Goal: Task Accomplishment & Management: Complete application form

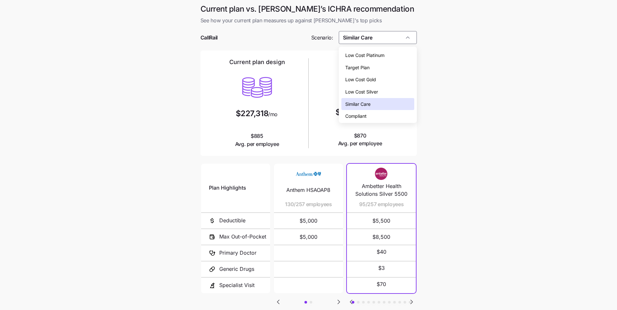
click at [379, 76] on div "Low Cost Gold" at bounding box center [377, 80] width 73 height 12
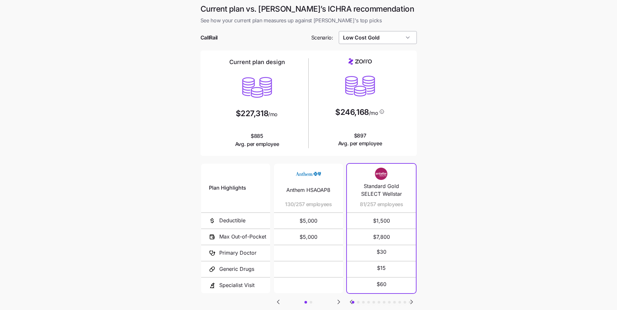
click at [375, 42] on input "Low Cost Gold" at bounding box center [378, 37] width 78 height 13
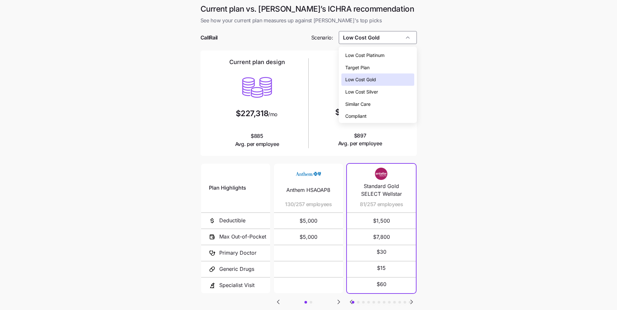
click at [378, 91] on span "Low Cost Silver" at bounding box center [361, 91] width 33 height 7
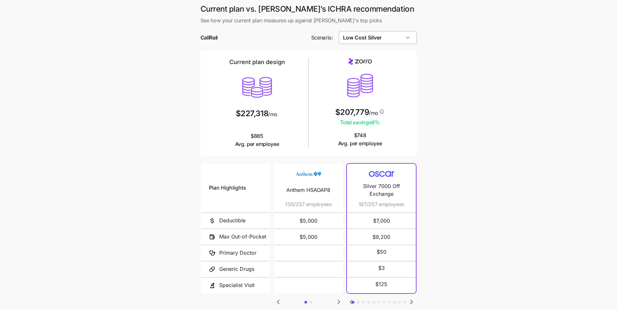
click at [384, 41] on input "Low Cost Silver" at bounding box center [378, 37] width 78 height 13
click at [518, 159] on main "Current plan vs. Zorro’s ICHRA recommendation See how your current plan measure…" at bounding box center [308, 177] width 617 height 354
click at [390, 35] on input "Low Cost Silver" at bounding box center [378, 37] width 78 height 13
click at [377, 78] on div "Low Cost Gold" at bounding box center [377, 80] width 73 height 12
click at [397, 41] on input "Low Cost Gold" at bounding box center [378, 37] width 78 height 13
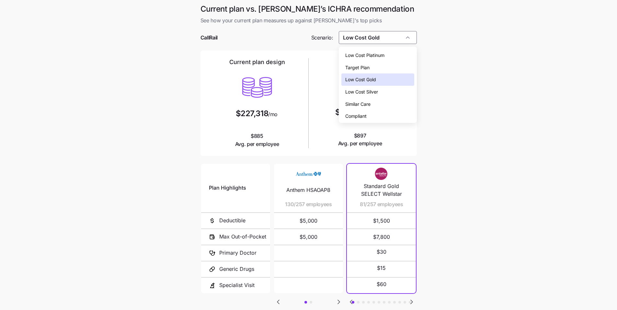
click at [385, 92] on div "Low Cost Silver" at bounding box center [377, 92] width 73 height 12
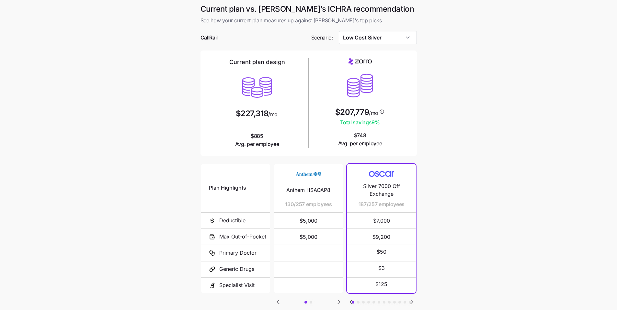
click at [454, 77] on main "Current plan vs. Zorro’s ICHRA recommendation See how your current plan measure…" at bounding box center [308, 177] width 617 height 354
click at [396, 42] on input "Low Cost Silver" at bounding box center [378, 37] width 78 height 13
click at [382, 82] on div "Low Cost Gold" at bounding box center [377, 80] width 73 height 12
type input "Low Cost Gold"
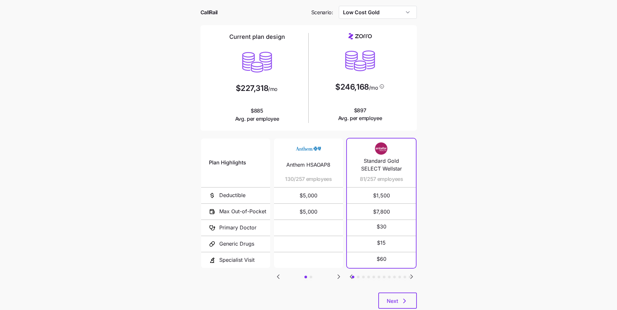
scroll to position [30, 0]
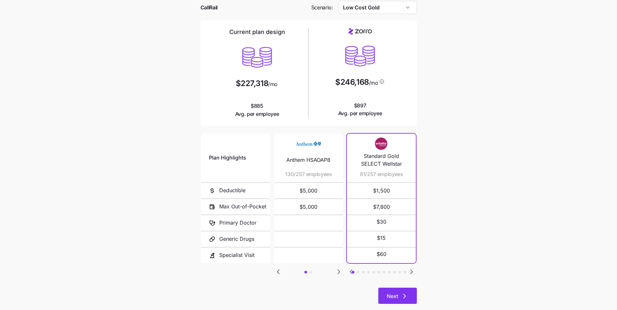
click at [410, 300] on button "Next" at bounding box center [397, 296] width 39 height 16
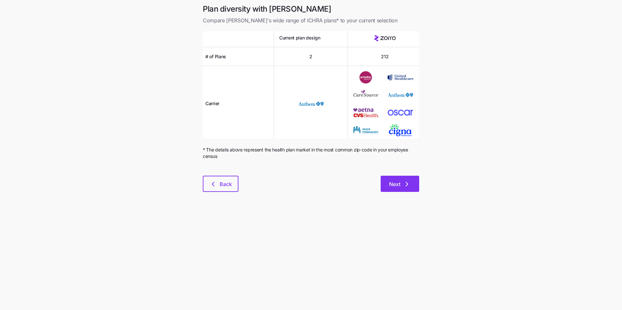
click at [413, 188] on button "Next" at bounding box center [399, 184] width 39 height 16
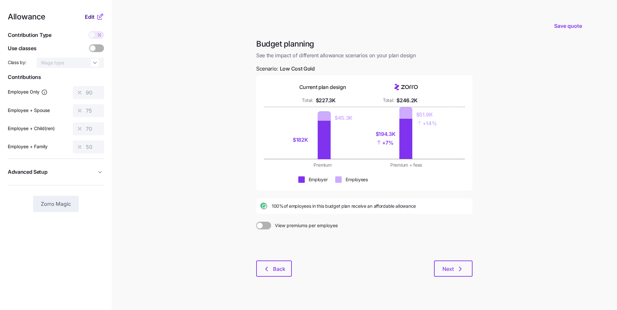
click at [87, 15] on span "Edit" at bounding box center [90, 17] width 10 height 8
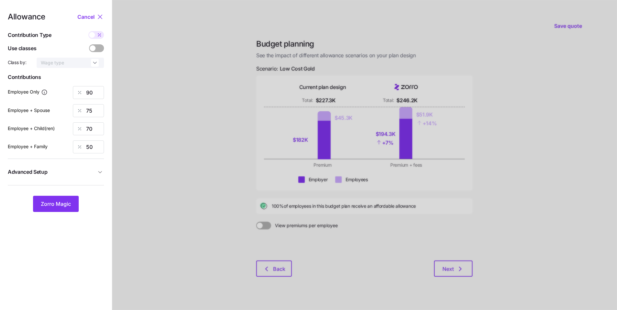
click at [91, 177] on button "Advanced Setup" at bounding box center [56, 172] width 96 height 16
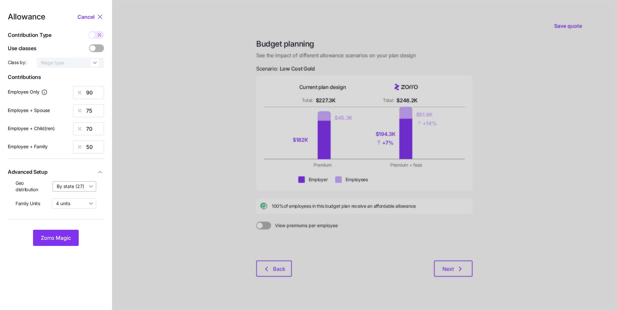
click at [91, 187] on input "By state (27)" at bounding box center [74, 186] width 44 height 10
click at [116, 191] on div at bounding box center [364, 159] width 505 height 318
click at [177, 219] on div at bounding box center [364, 159] width 505 height 318
click at [100, 16] on icon at bounding box center [100, 17] width 4 height 4
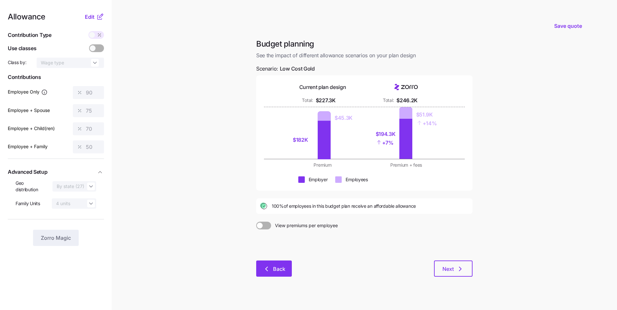
click at [277, 266] on span "Back" at bounding box center [279, 269] width 12 height 8
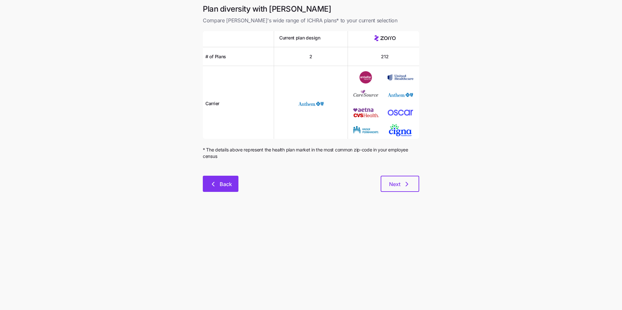
click at [225, 184] on span "Back" at bounding box center [226, 184] width 12 height 8
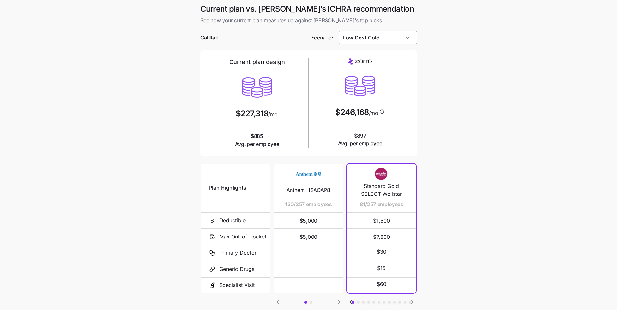
click at [383, 38] on input "Low Cost Gold" at bounding box center [378, 37] width 78 height 13
click at [391, 115] on div "Low Cost Silver" at bounding box center [377, 116] width 73 height 12
click at [454, 135] on main "Current plan vs. Zorro’s ICHRA recommendation See how your current plan measure…" at bounding box center [308, 177] width 617 height 354
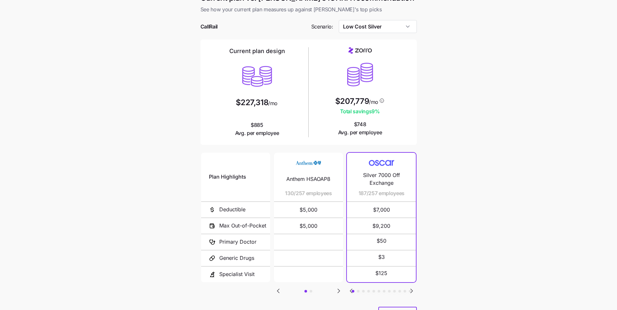
scroll to position [16, 0]
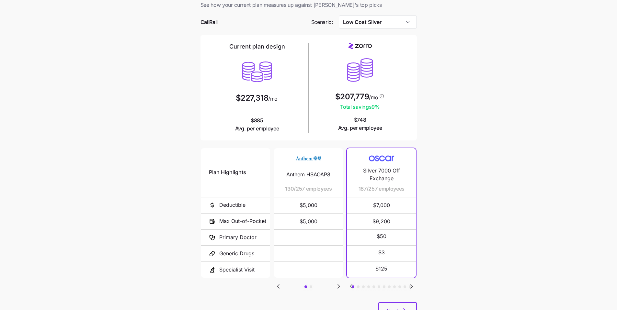
click at [411, 288] on icon "Go to next slide" at bounding box center [412, 287] width 8 height 8
click at [413, 289] on icon "Go to next slide" at bounding box center [412, 287] width 8 height 8
click at [351, 287] on icon "Go to previous slide" at bounding box center [351, 287] width 2 height 4
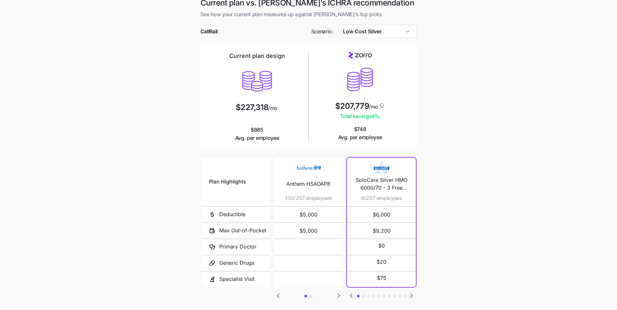
scroll to position [6, 0]
click at [395, 34] on input "Low Cost Silver" at bounding box center [378, 32] width 78 height 13
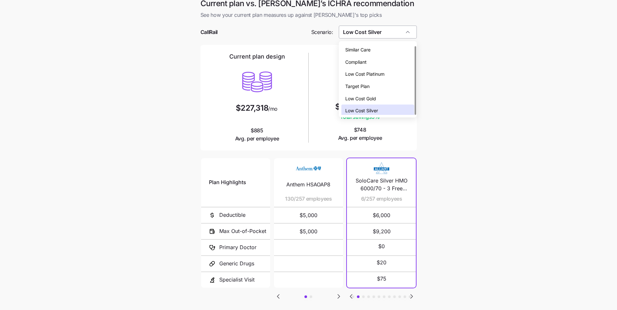
scroll to position [2, 0]
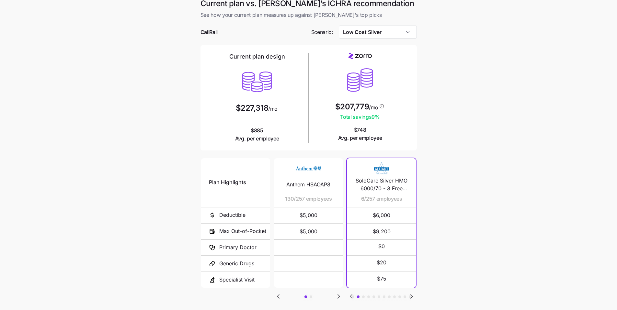
click at [298, 131] on div "Current plan design $227,318 /mo $885 Avg. per employee" at bounding box center [257, 98] width 98 height 90
click at [390, 36] on input "Low Cost Silver" at bounding box center [378, 32] width 78 height 13
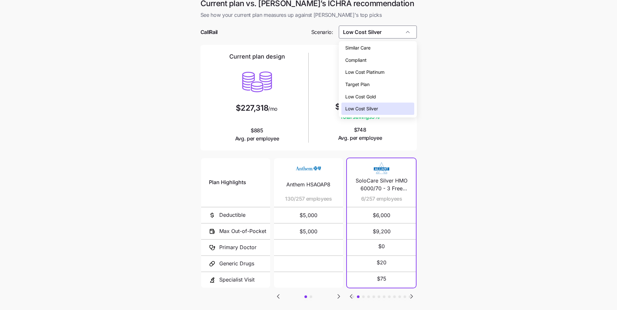
click at [388, 69] on div "Low Cost Platinum" at bounding box center [377, 72] width 73 height 12
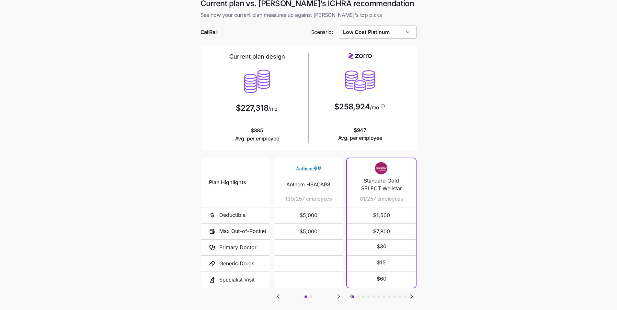
click at [404, 36] on input "Low Cost Platinum" at bounding box center [378, 32] width 78 height 13
click at [373, 85] on div "Target Plan" at bounding box center [377, 84] width 73 height 12
click at [392, 35] on input "Target Plan" at bounding box center [378, 32] width 78 height 13
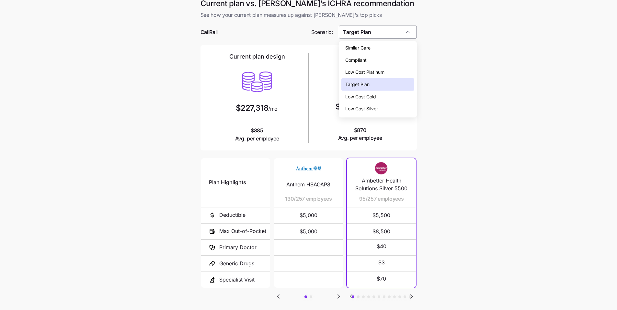
click at [372, 106] on span "Low Cost Silver" at bounding box center [361, 108] width 33 height 7
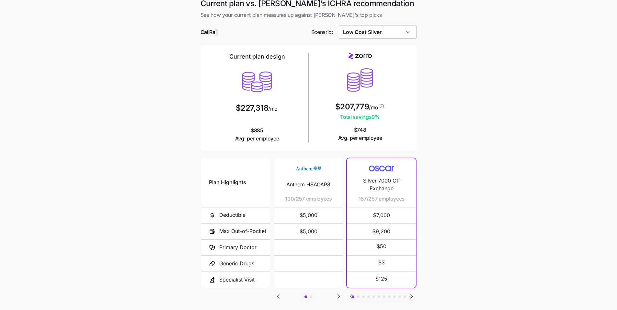
click at [388, 34] on input "Low Cost Silver" at bounding box center [378, 32] width 78 height 13
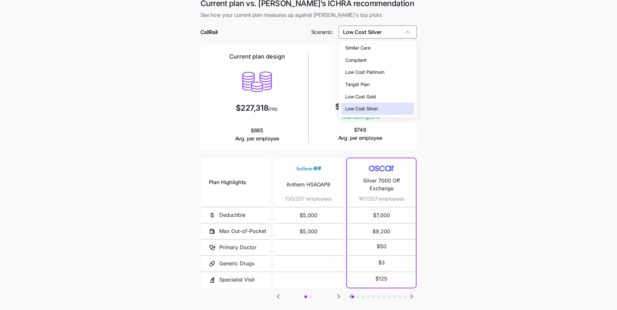
click at [374, 93] on div "Low Cost Gold" at bounding box center [377, 97] width 73 height 12
type input "Low Cost Gold"
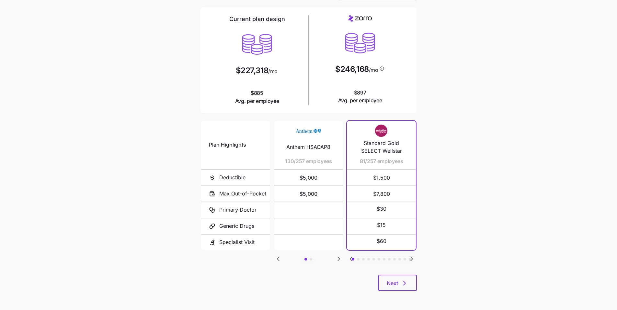
scroll to position [43, 0]
click at [407, 279] on icon "button" at bounding box center [405, 283] width 8 height 8
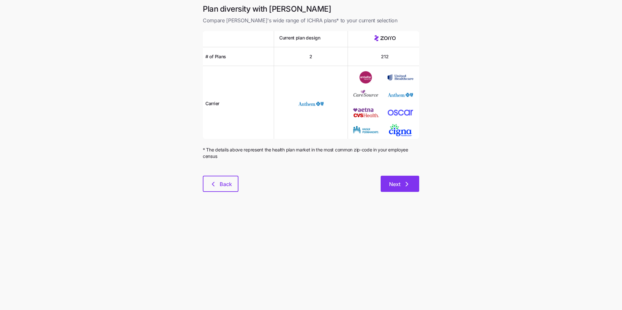
click at [407, 189] on button "Next" at bounding box center [399, 184] width 39 height 16
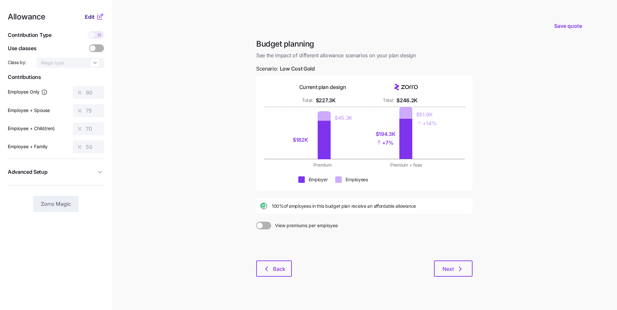
click at [91, 18] on span "Edit" at bounding box center [90, 17] width 10 height 8
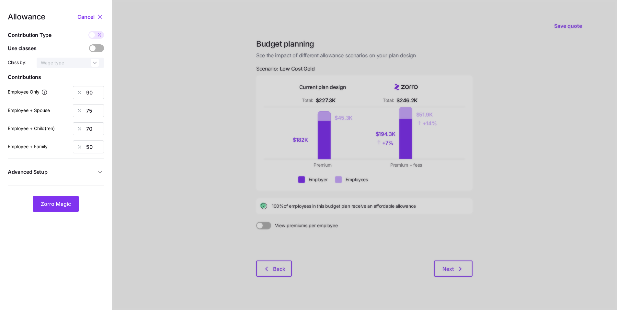
click at [207, 121] on div at bounding box center [364, 159] width 505 height 318
click at [88, 18] on span "Cancel" at bounding box center [85, 17] width 17 height 8
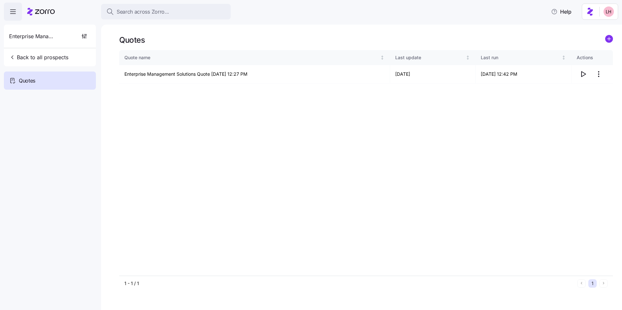
click at [165, 11] on span "Search across Zorro..." at bounding box center [143, 12] width 52 height 8
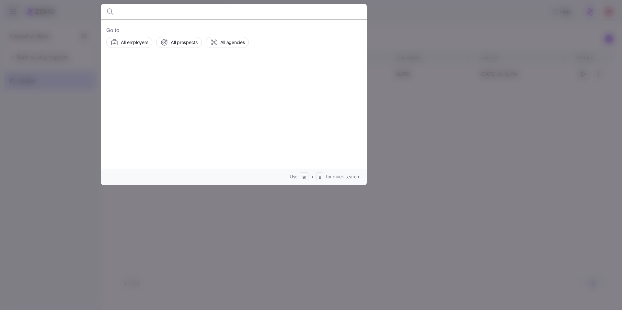
click at [169, 14] on input at bounding box center [202, 12] width 166 height 16
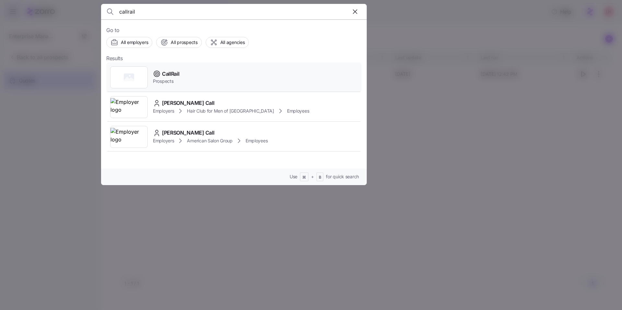
type input "callrail"
click at [180, 79] on div "CallRail Prospects" at bounding box center [233, 77] width 255 height 30
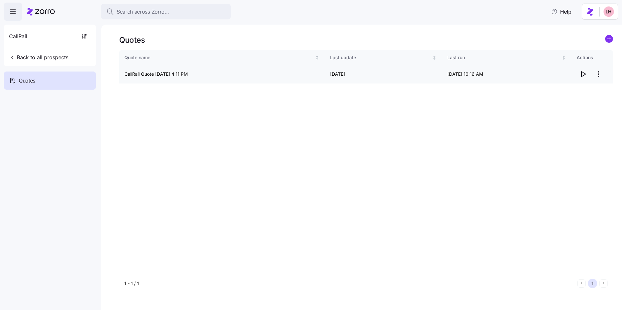
click at [598, 74] on html "Search across Zorro... Help CallRail Back to all prospects Quotes - new Quotes …" at bounding box center [311, 153] width 622 height 306
click at [575, 93] on div "Edit quote" at bounding box center [573, 90] width 60 height 10
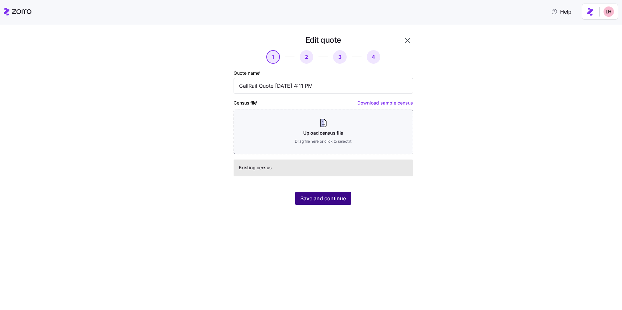
click at [339, 197] on span "Save and continue" at bounding box center [323, 199] width 46 height 8
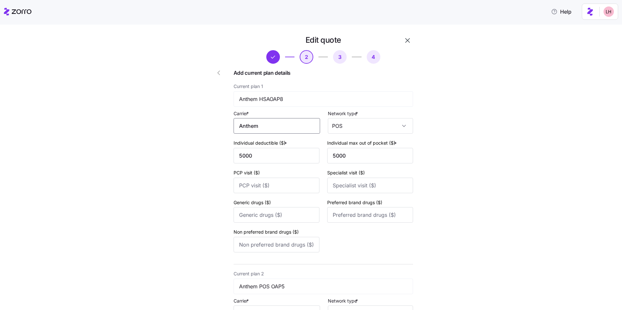
click at [296, 132] on input "Anthem" at bounding box center [276, 126] width 86 height 16
click at [283, 187] on div "Anthem" at bounding box center [275, 190] width 81 height 15
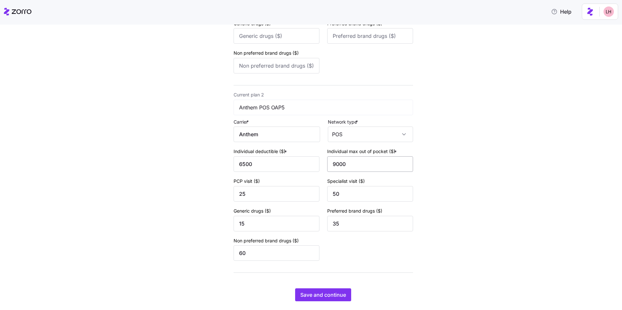
scroll to position [180, 0]
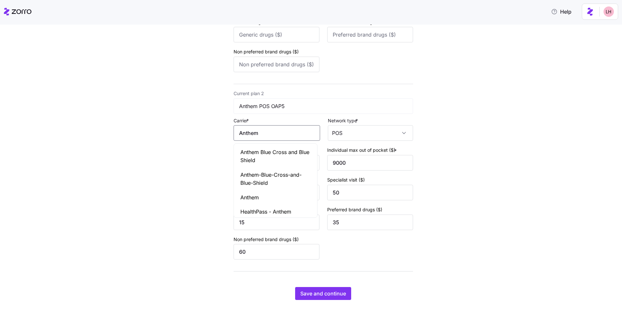
click at [285, 136] on input "Anthem" at bounding box center [276, 133] width 86 height 16
click at [272, 199] on div "Anthem" at bounding box center [275, 197] width 81 height 15
click at [495, 221] on div "Edit quote 2 3 4 Add current plan details Current plan 1 Anthem HSAOAP8 Carrier…" at bounding box center [315, 81] width 594 height 453
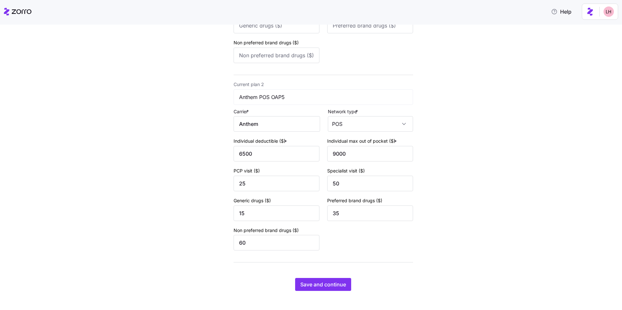
scroll to position [194, 0]
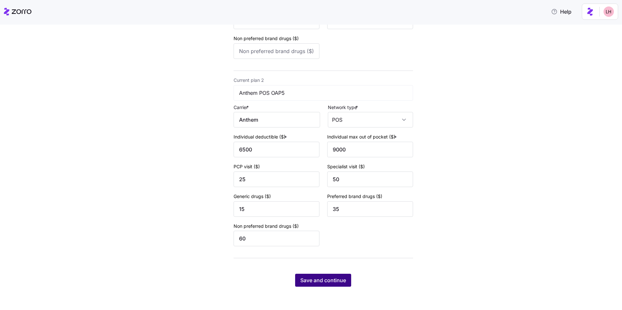
click at [339, 277] on span "Save and continue" at bounding box center [323, 281] width 46 height 8
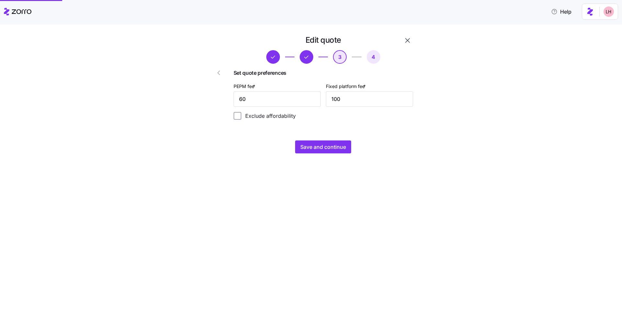
scroll to position [0, 0]
drag, startPoint x: 277, startPoint y: 100, endPoint x: 237, endPoint y: 94, distance: 40.5
click at [237, 94] on div "Set quote preferences PEPM fee * 60 Fixed platform fee * 100 Exclude affordabil…" at bounding box center [322, 94] width 179 height 61
type input "73"
click at [341, 147] on span "Save and continue" at bounding box center [323, 147] width 46 height 8
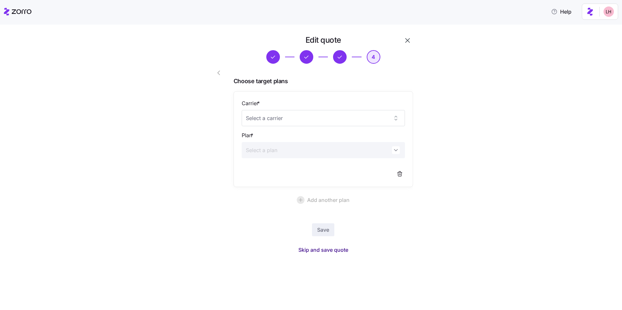
click at [332, 250] on span "Skip and save quote" at bounding box center [323, 250] width 50 height 8
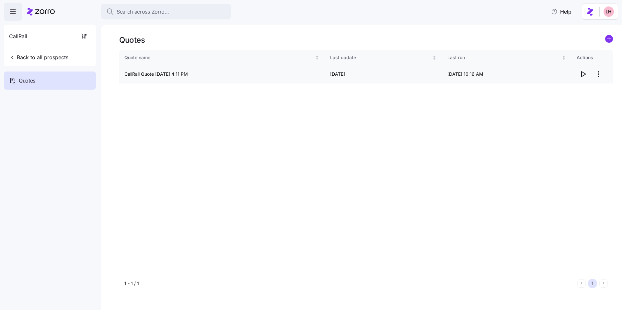
click at [583, 75] on icon "button" at bounding box center [583, 74] width 4 height 5
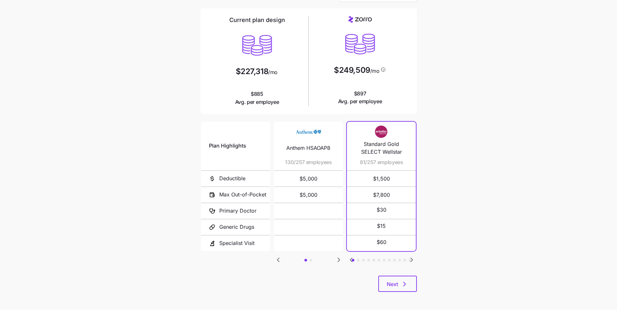
scroll to position [43, 0]
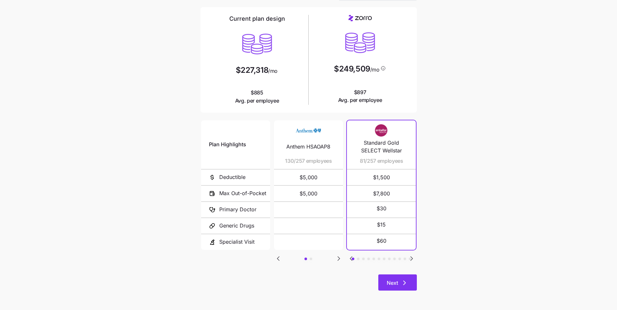
click at [410, 285] on button "Next" at bounding box center [397, 283] width 39 height 16
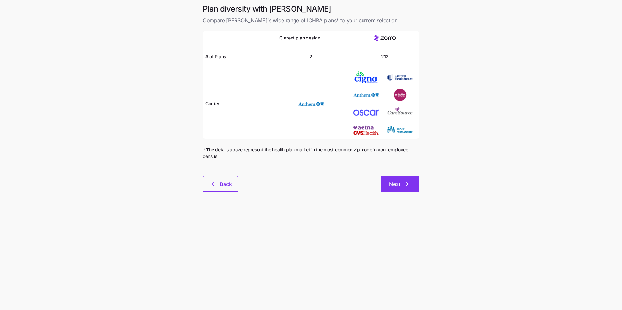
click at [411, 189] on button "Next" at bounding box center [399, 184] width 39 height 16
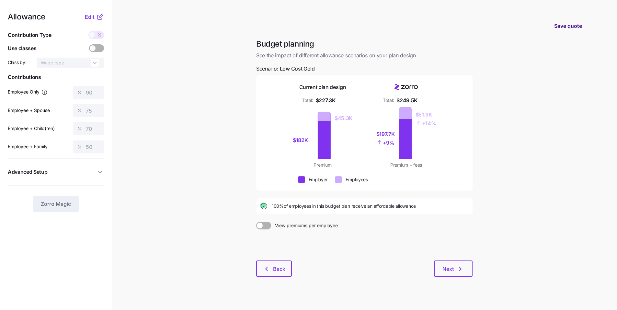
click at [565, 28] on span "Save quote" at bounding box center [568, 26] width 28 height 8
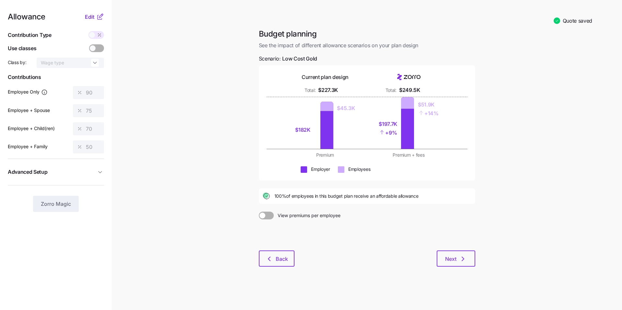
click at [461, 260] on icon "button" at bounding box center [463, 259] width 8 height 8
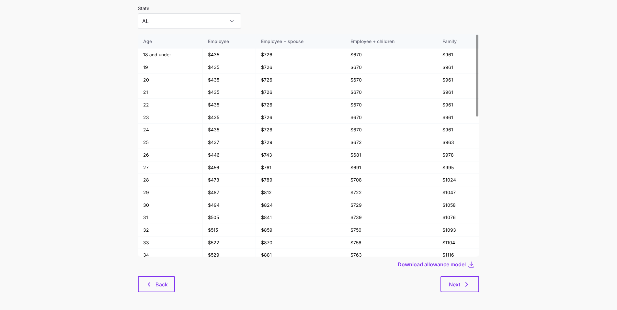
scroll to position [34, 0]
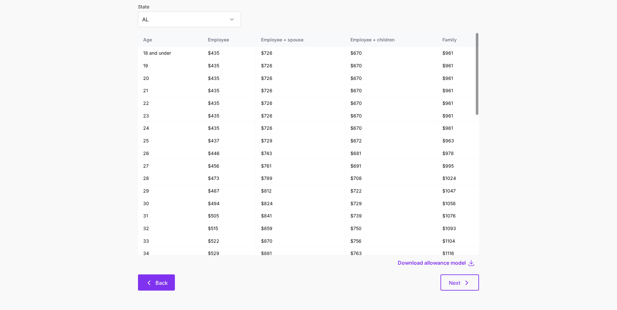
click at [159, 286] on span "Back" at bounding box center [161, 283] width 12 height 8
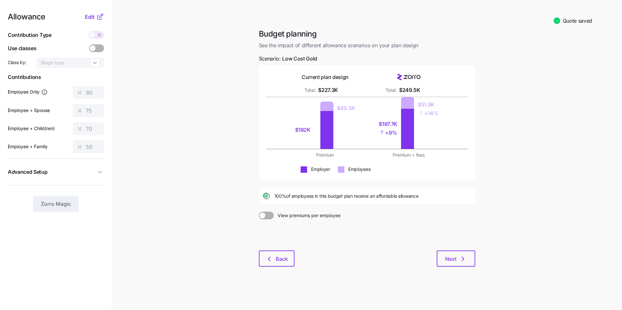
click at [99, 174] on icon "button" at bounding box center [100, 172] width 6 height 6
click at [87, 16] on span "Edit" at bounding box center [90, 17] width 10 height 8
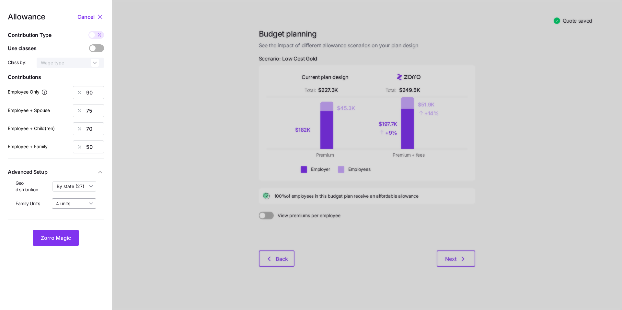
click at [92, 203] on input "4 units" at bounding box center [74, 203] width 44 height 10
click at [71, 221] on span "8 units" at bounding box center [65, 219] width 14 height 7
type input "8 units"
click at [65, 240] on span "Zorro Magic" at bounding box center [56, 238] width 30 height 8
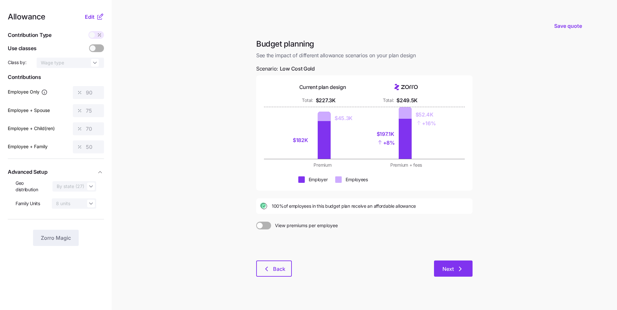
click at [467, 275] on button "Next" at bounding box center [453, 269] width 39 height 16
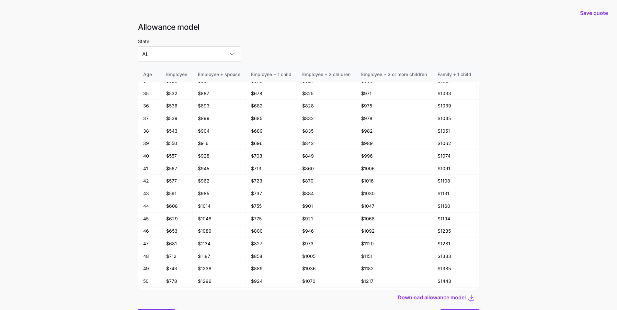
scroll to position [226, 0]
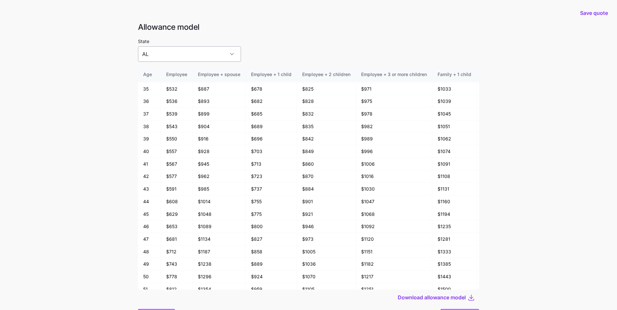
click at [216, 55] on input "AL" at bounding box center [189, 54] width 103 height 16
click at [280, 51] on div "State [US_STATE]" at bounding box center [308, 49] width 341 height 25
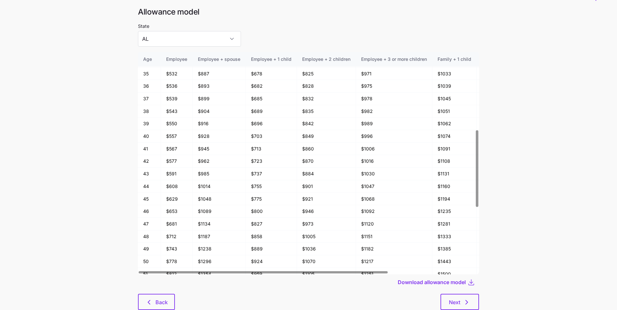
scroll to position [35, 0]
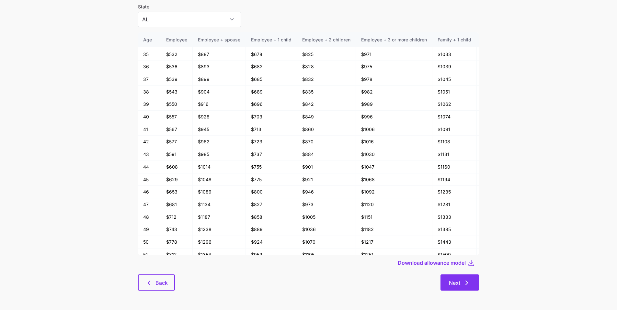
click at [462, 286] on span "Next" at bounding box center [460, 283] width 22 height 8
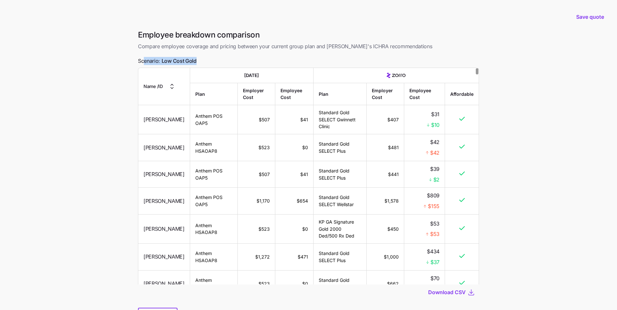
drag, startPoint x: 198, startPoint y: 62, endPoint x: 147, endPoint y: 60, distance: 50.9
click at [144, 60] on div "Employee breakdown comparison Compare employee coverage and pricing between you…" at bounding box center [308, 181] width 351 height 302
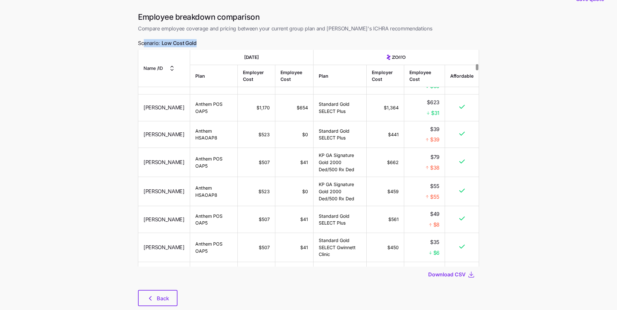
scroll to position [33, 0]
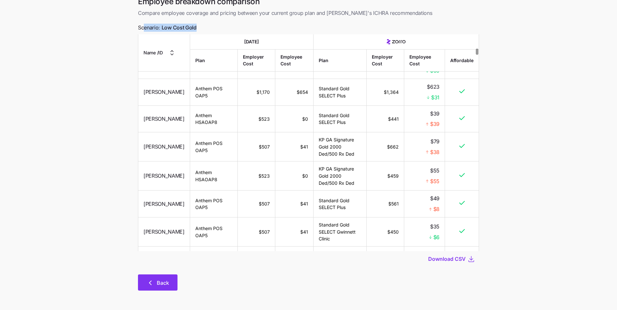
click at [174, 284] on button "Back" at bounding box center [158, 283] width 40 height 16
